Goal: Task Accomplishment & Management: Complete application form

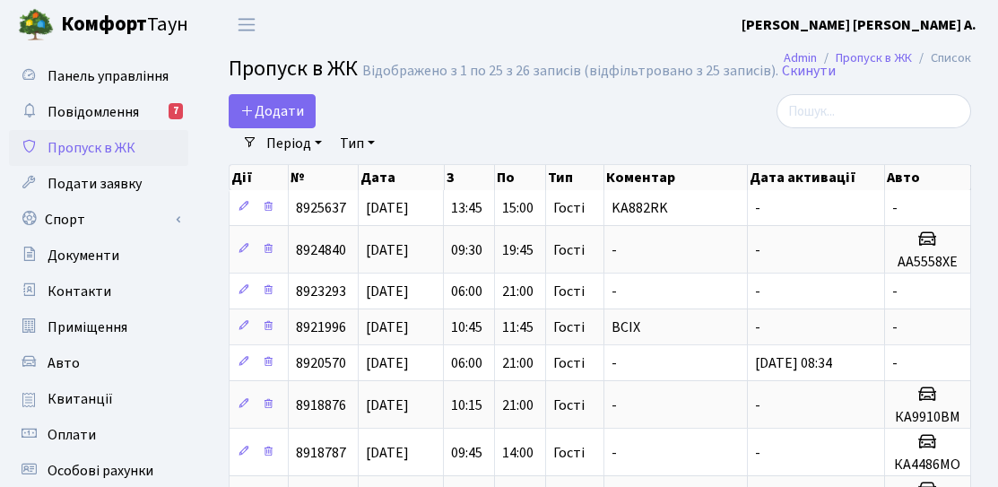
select select "25"
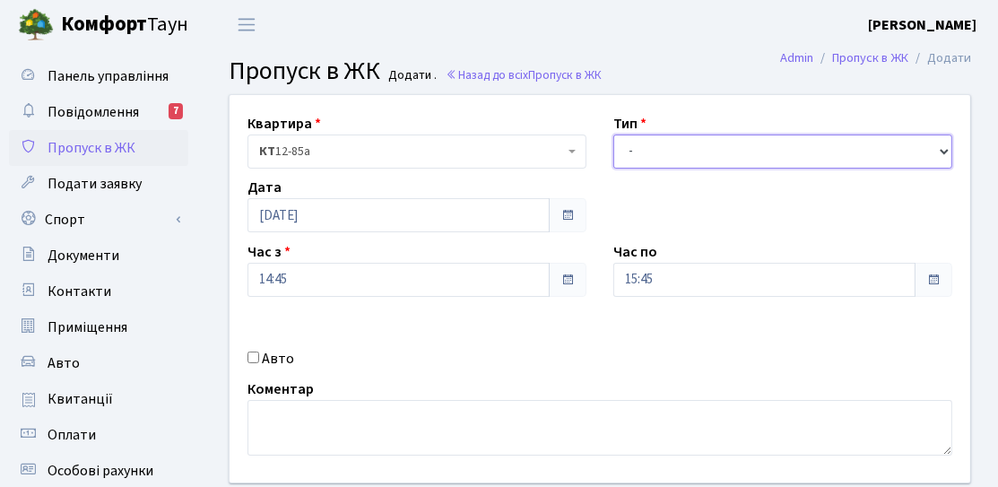
click at [743, 152] on select "- Доставка Таксі Гості Сервіс" at bounding box center [782, 151] width 339 height 34
select select "3"
click at [613, 134] on select "- Доставка Таксі Гості Сервіс" at bounding box center [782, 151] width 339 height 34
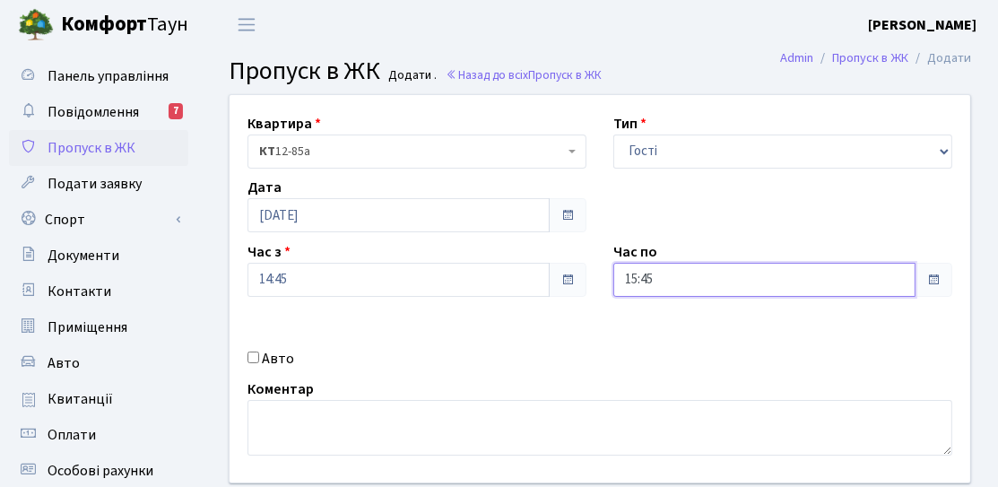
click at [686, 280] on input "15:45" at bounding box center [764, 280] width 302 height 34
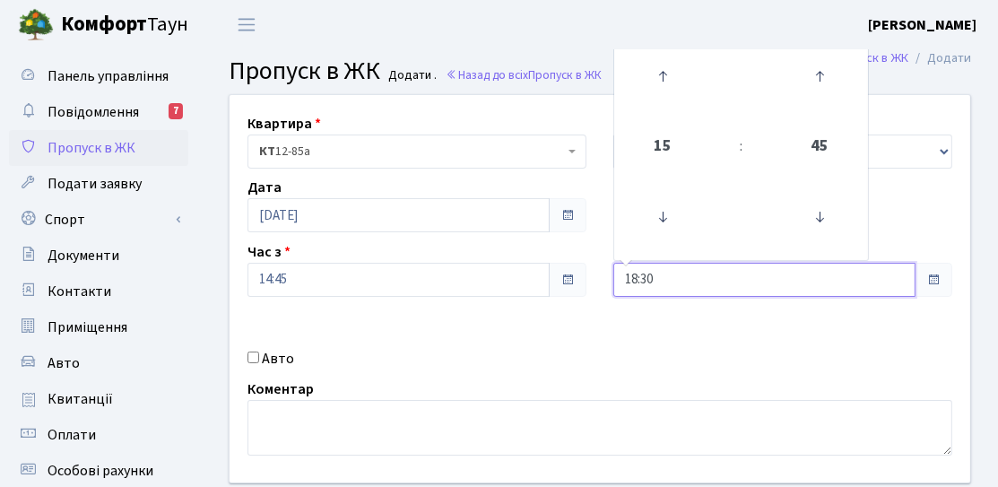
type input "18:30"
click at [446, 308] on div "Квартира <b>КТ</b>&nbsp;&nbsp;&nbsp;&nbsp;12-85а КТ 12-85а Тип - Доставка Таксі…" at bounding box center [599, 288] width 767 height 387
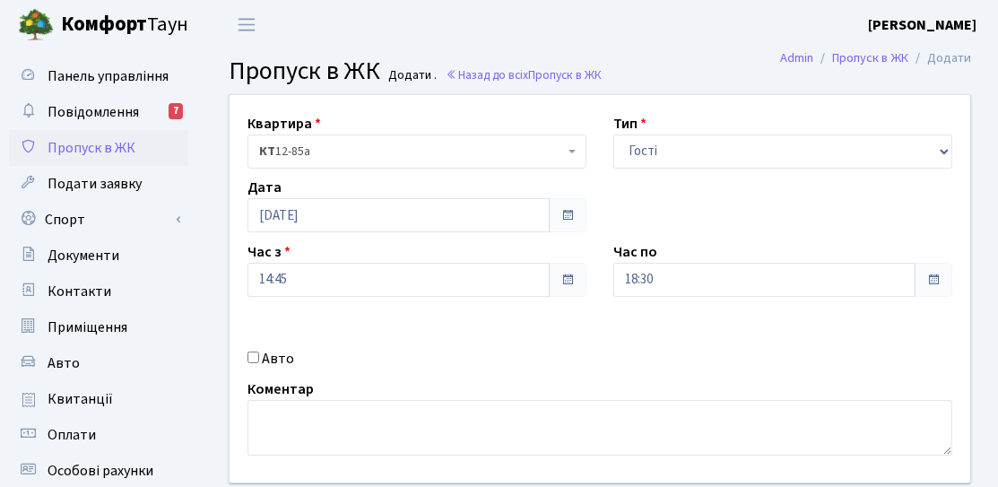
click at [247, 361] on input "Авто" at bounding box center [253, 357] width 12 height 12
checkbox input "true"
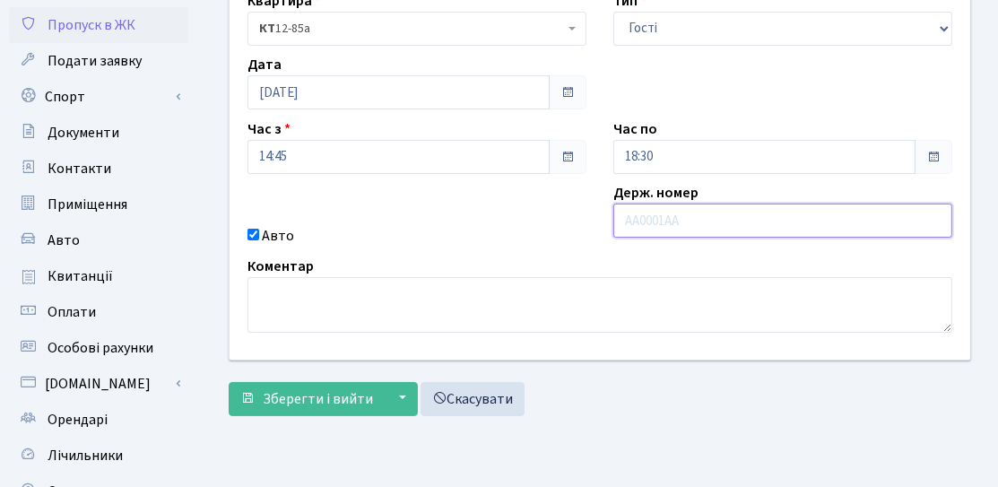
scroll to position [179, 0]
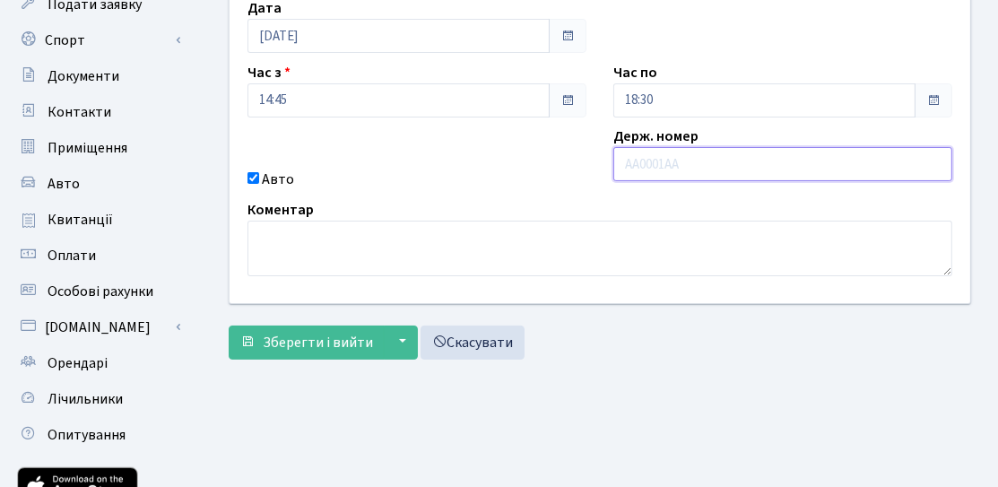
type input "a"
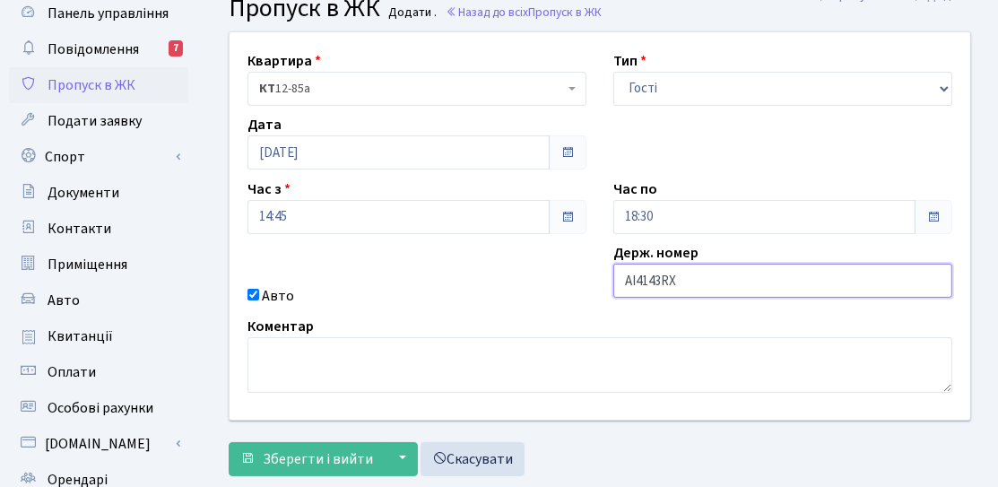
scroll to position [90, 0]
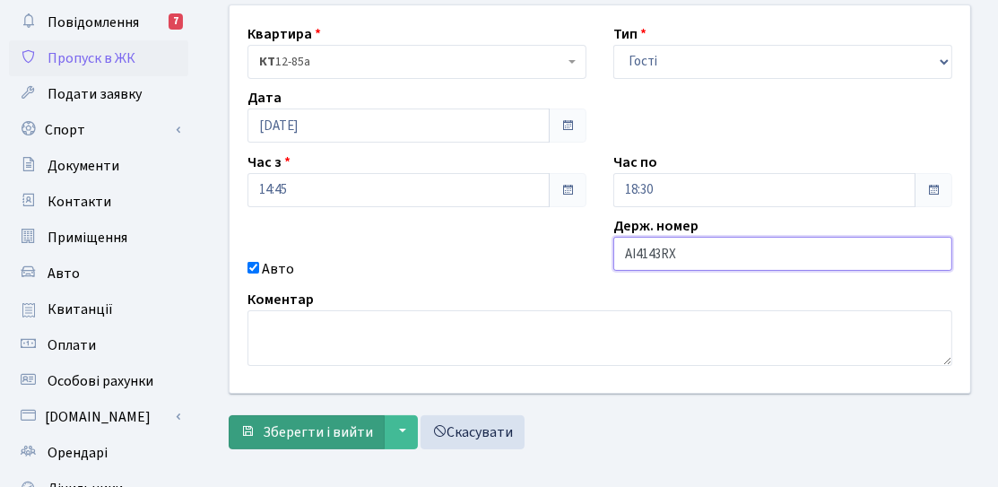
type input "AI4143RX"
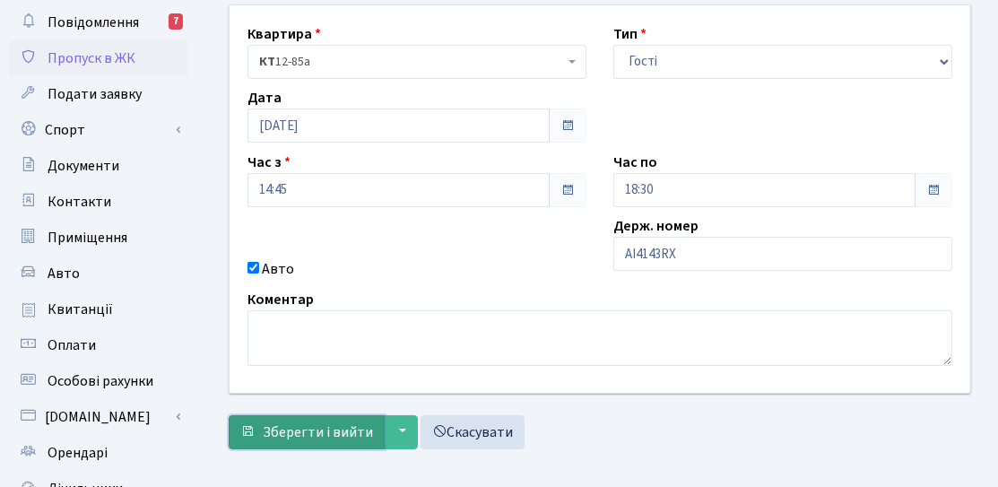
click at [272, 428] on span "Зберегти і вийти" at bounding box center [318, 432] width 110 height 20
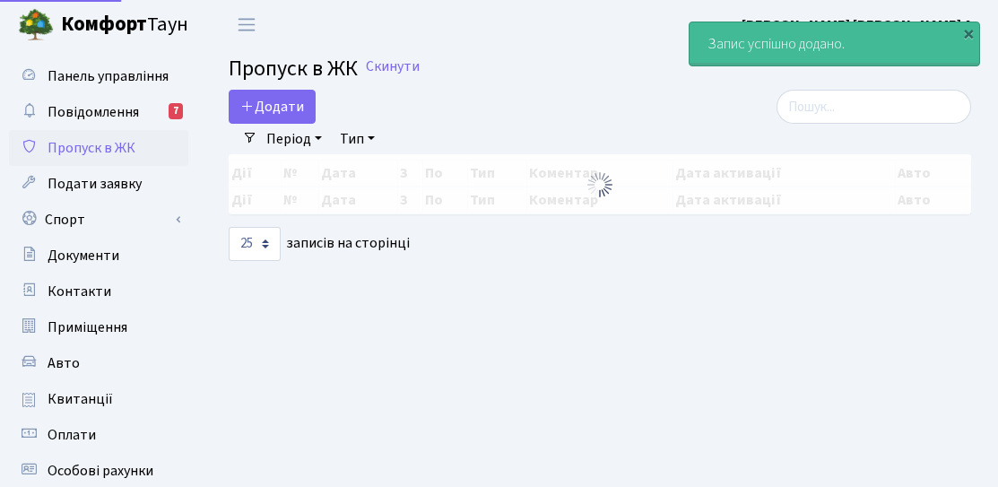
select select "25"
